Goal: Navigation & Orientation: Find specific page/section

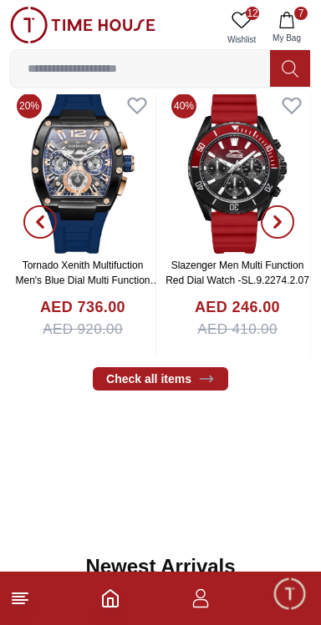
scroll to position [376, 0]
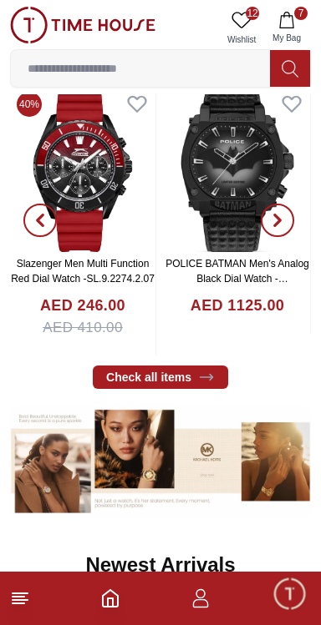
click at [78, 171] on img at bounding box center [82, 168] width 145 height 167
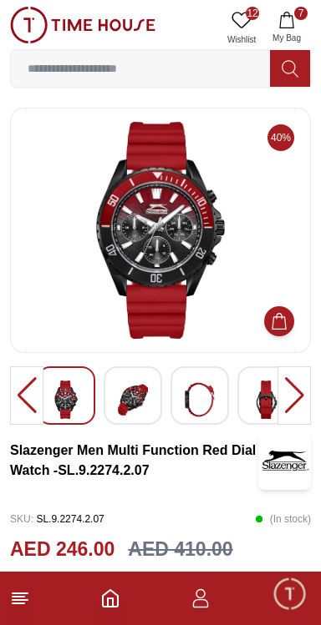
click at [175, 63] on input at bounding box center [140, 68] width 259 height 33
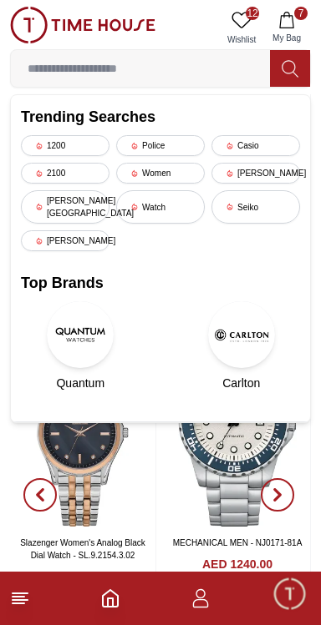
scroll to position [629, 0]
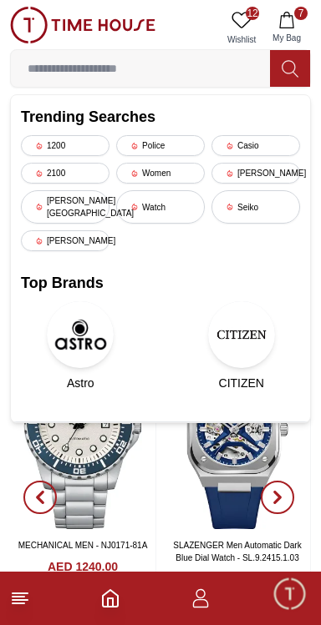
click at [173, 516] on img at bounding box center [236, 435] width 145 height 187
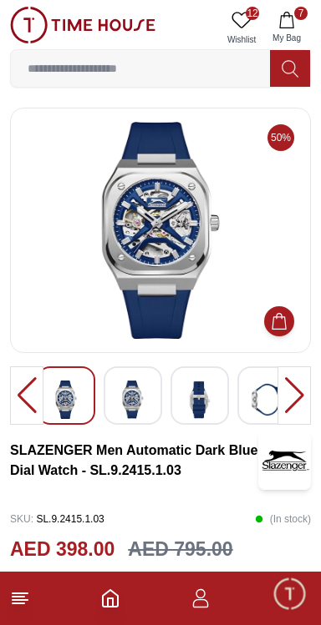
click at [190, 68] on input at bounding box center [140, 68] width 259 height 33
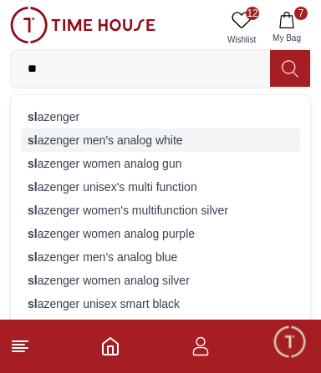
type input "**"
click at [190, 141] on div "sl [PERSON_NAME] men's analog white" at bounding box center [160, 140] width 279 height 23
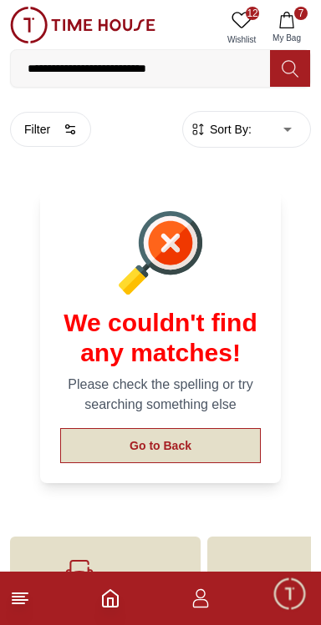
click at [159, 458] on button "Go to Back" at bounding box center [160, 445] width 200 height 35
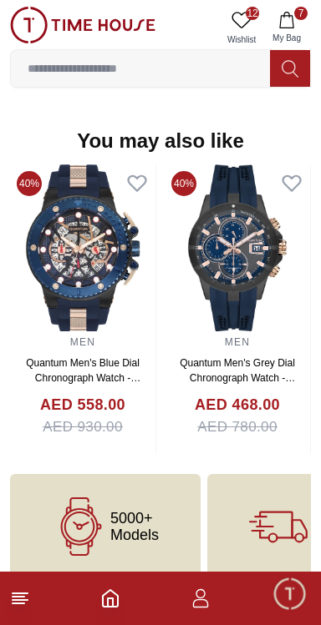
scroll to position [1764, 0]
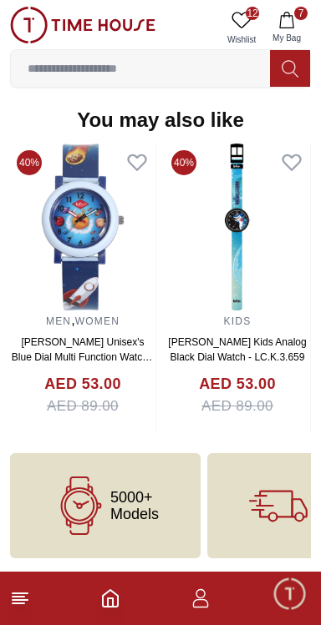
click at [254, 23] on link "12 Wishlist" at bounding box center [241, 28] width 42 height 43
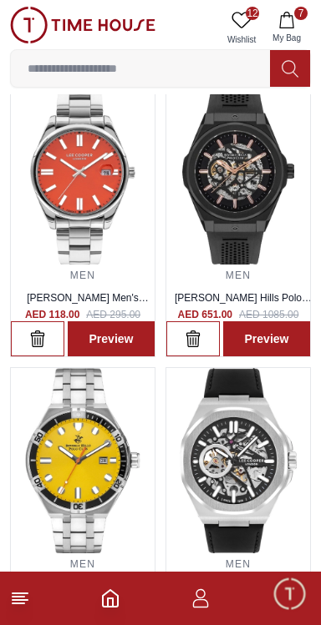
scroll to position [72, 0]
click at [84, 212] on img at bounding box center [83, 172] width 144 height 185
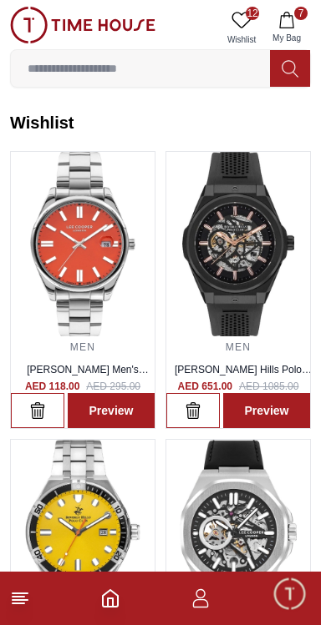
scroll to position [72, 0]
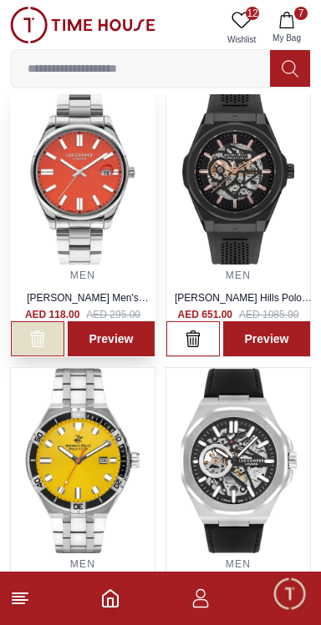
click at [37, 339] on icon "button" at bounding box center [37, 339] width 17 height 17
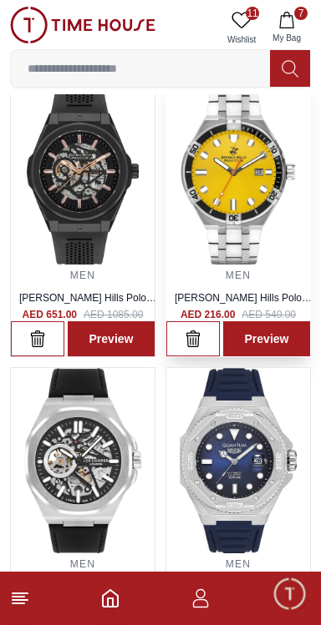
click at [251, 207] on img at bounding box center [238, 172] width 144 height 185
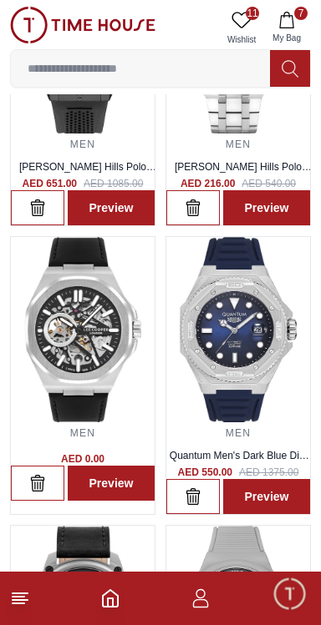
scroll to position [203, 0]
click at [250, 336] on img at bounding box center [238, 329] width 144 height 185
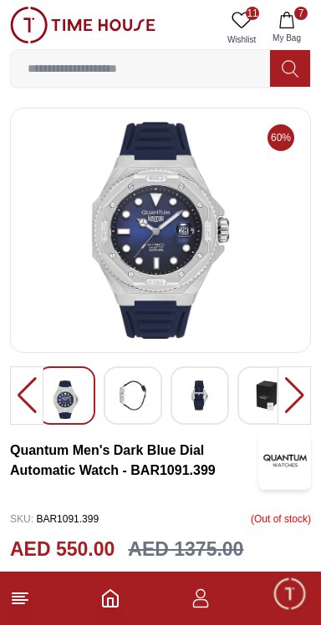
scroll to position [203, 0]
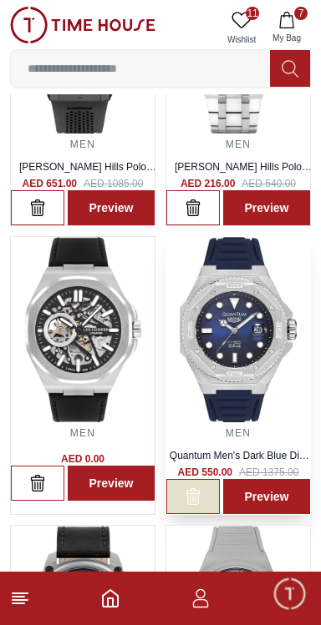
click at [41, 214] on icon "button" at bounding box center [40, 210] width 1 height 8
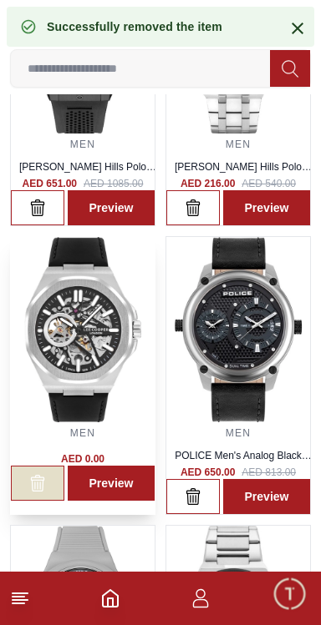
click at [34, 214] on icon "button" at bounding box center [34, 210] width 1 height 8
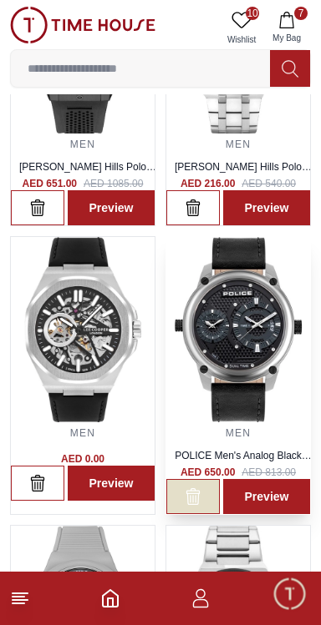
click at [41, 214] on icon "button" at bounding box center [40, 210] width 1 height 8
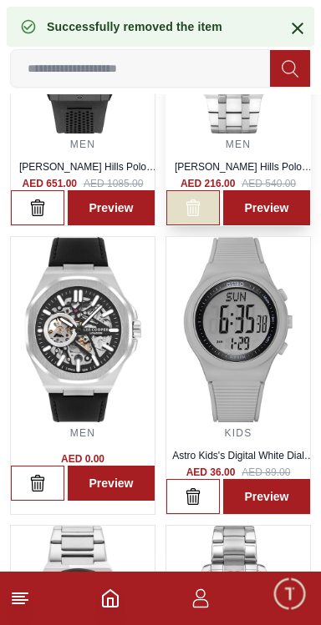
click at [41, 214] on icon "button" at bounding box center [40, 210] width 1 height 8
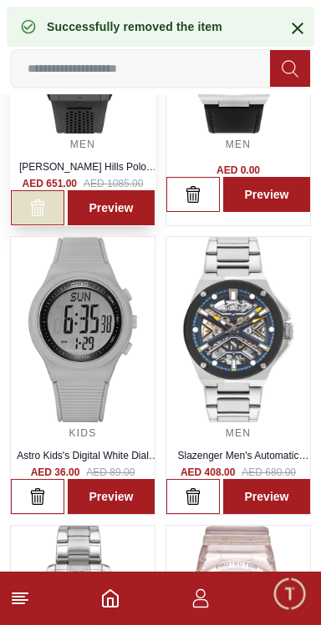
click at [34, 214] on icon "button" at bounding box center [34, 210] width 1 height 8
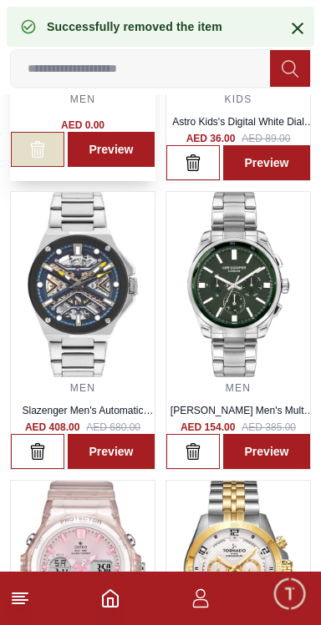
scroll to position [252, 0]
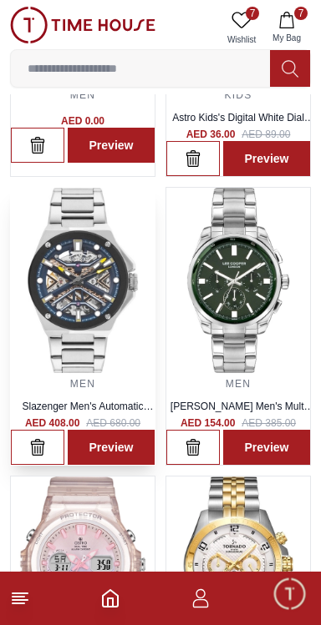
click at [98, 316] on img at bounding box center [83, 280] width 144 height 185
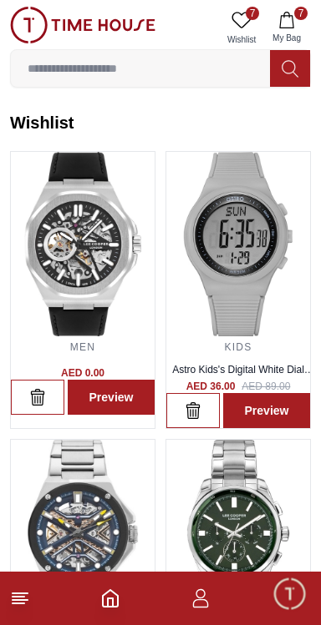
scroll to position [252, 0]
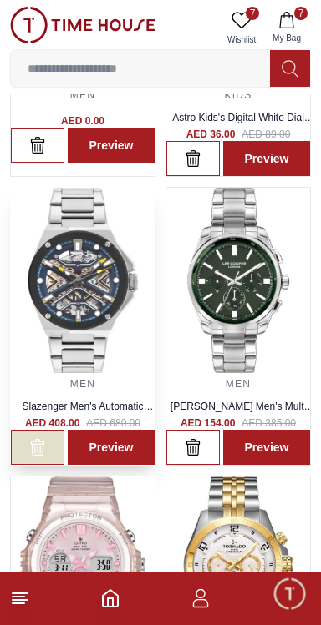
click at [34, 151] on icon "button" at bounding box center [34, 148] width 1 height 8
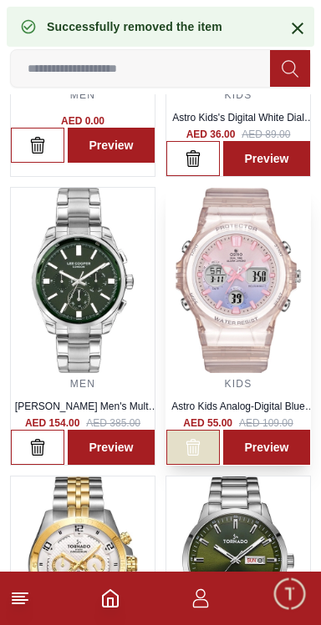
click at [41, 151] on icon "button" at bounding box center [40, 148] width 1 height 8
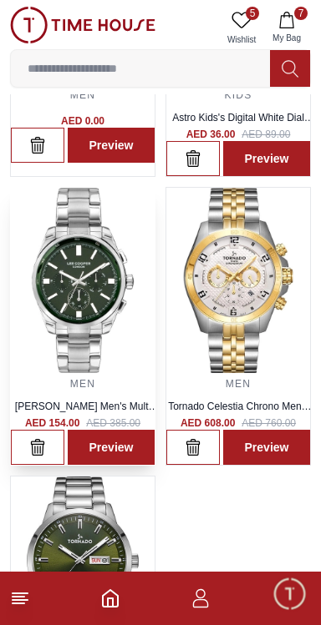
click at [97, 309] on img at bounding box center [83, 280] width 144 height 185
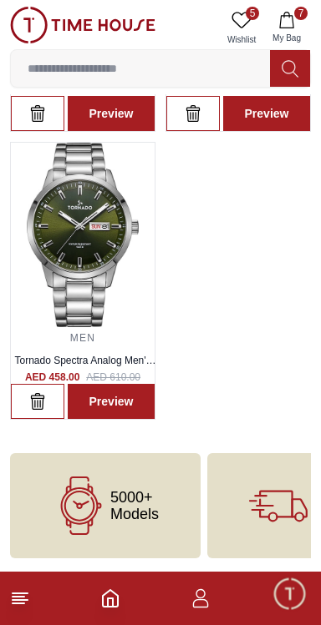
scroll to position [252, 0]
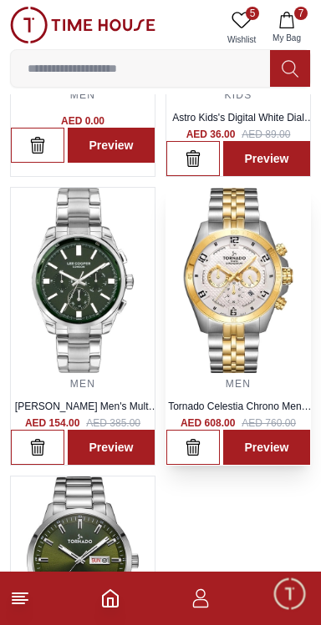
click at [250, 301] on img at bounding box center [238, 280] width 144 height 185
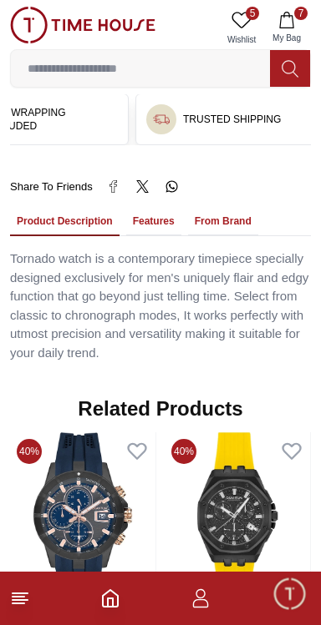
scroll to position [1180, 0]
click at [153, 236] on button "Features" at bounding box center [153, 222] width 55 height 28
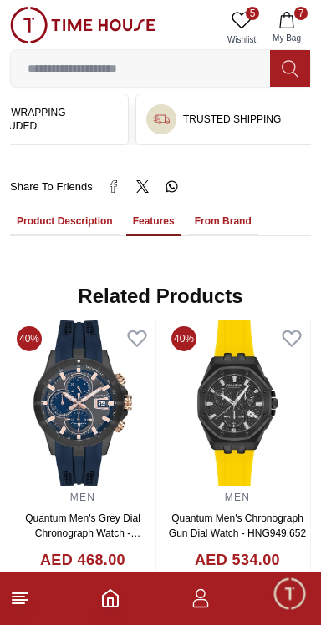
click at [158, 236] on button "Features" at bounding box center [153, 222] width 55 height 28
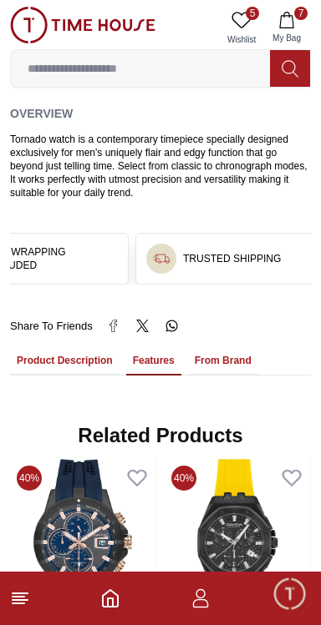
scroll to position [1045, 0]
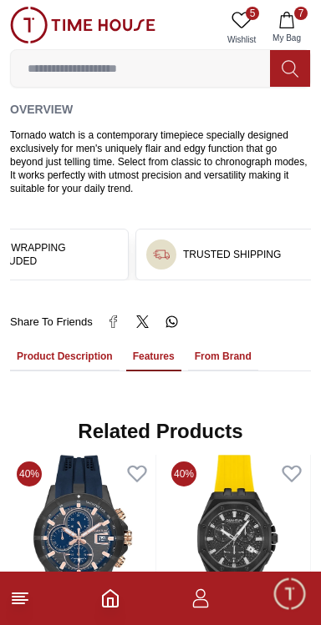
click at [230, 372] on button "From Brand" at bounding box center [223, 357] width 70 height 28
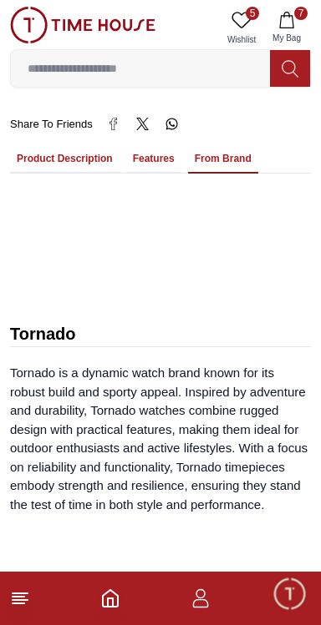
scroll to position [1237, 0]
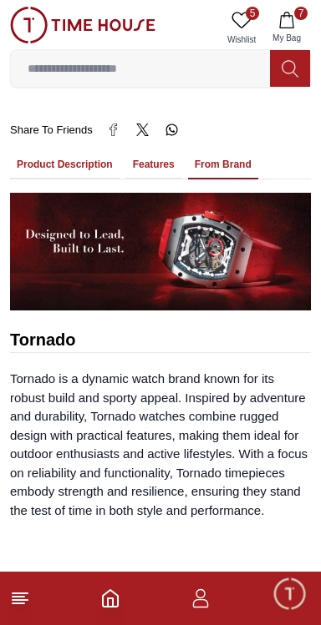
click at [154, 179] on button "Features" at bounding box center [153, 165] width 55 height 28
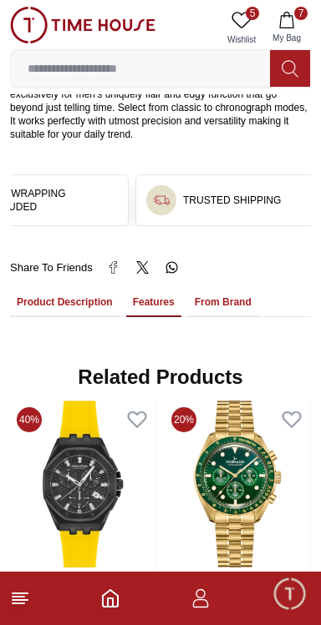
scroll to position [1098, 0]
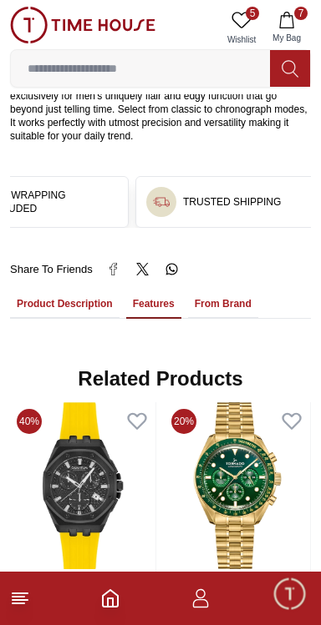
click at [64, 319] on button "Product Description" at bounding box center [64, 305] width 109 height 28
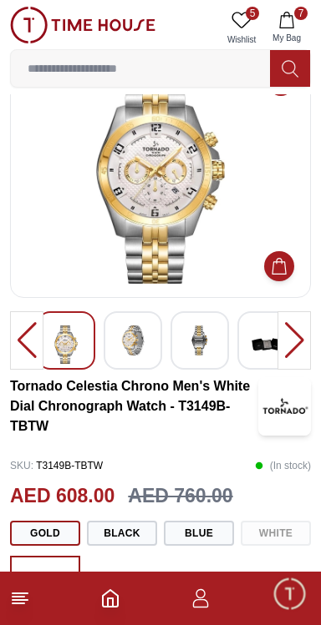
scroll to position [0, 0]
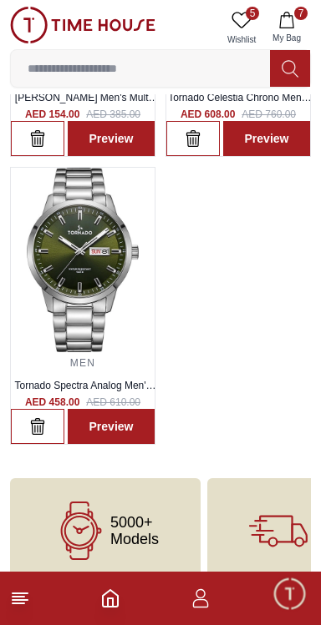
scroll to position [606, 0]
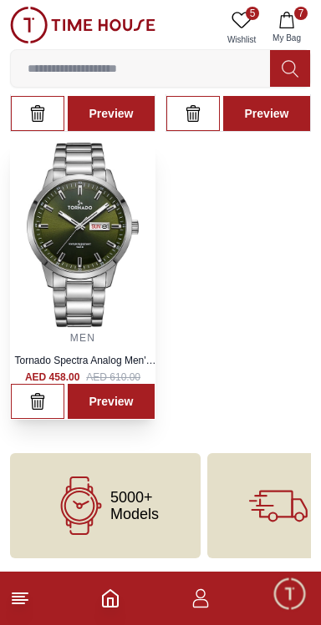
click at [76, 268] on img at bounding box center [83, 235] width 144 height 185
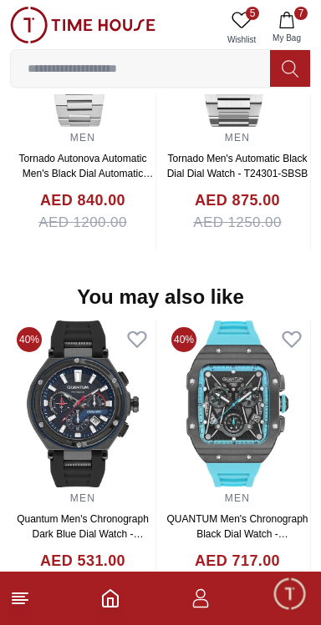
scroll to position [1681, 0]
